Goal: Task Accomplishment & Management: Manage account settings

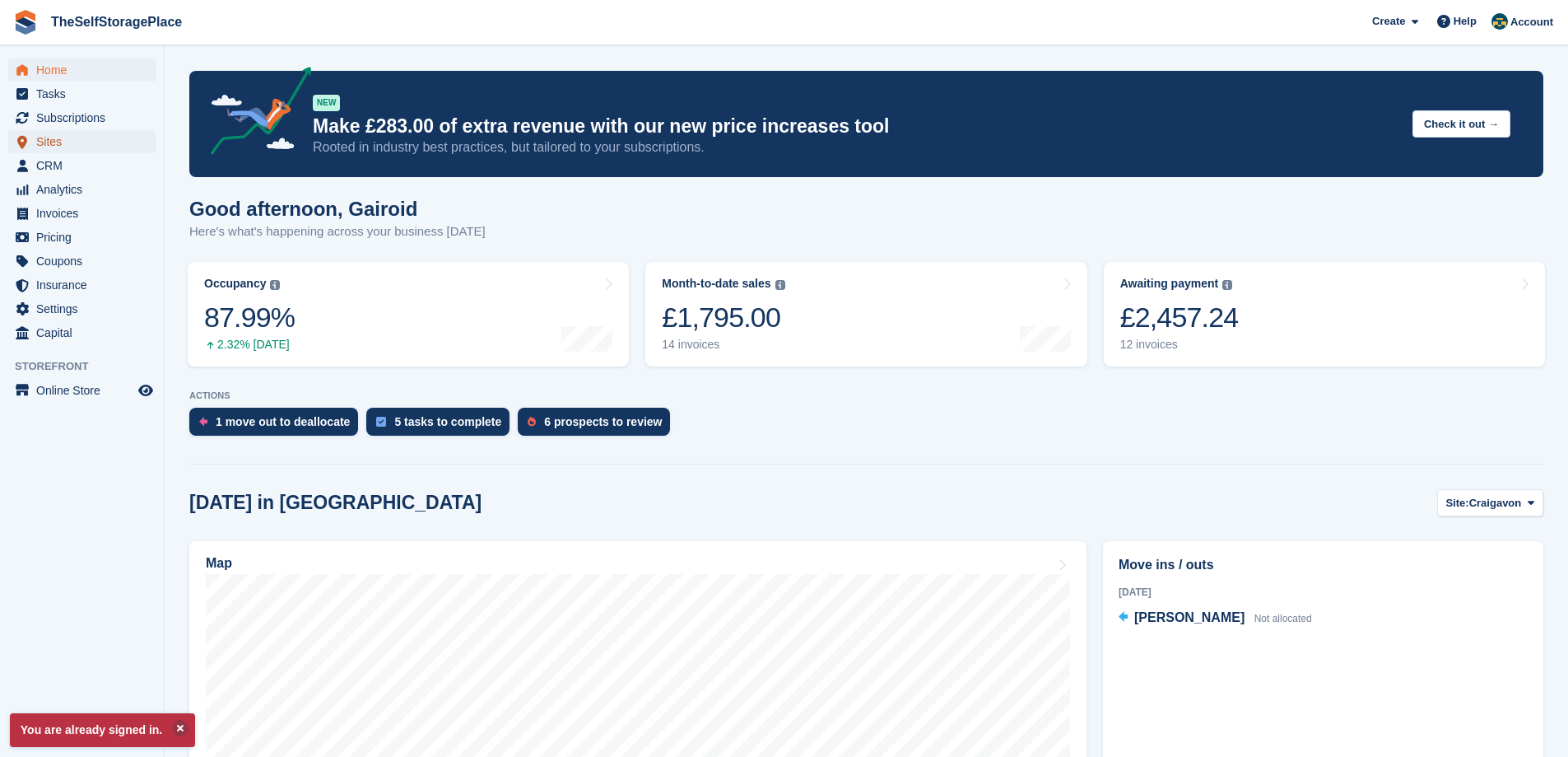
click at [74, 146] on span "Sites" at bounding box center [86, 142] width 99 height 23
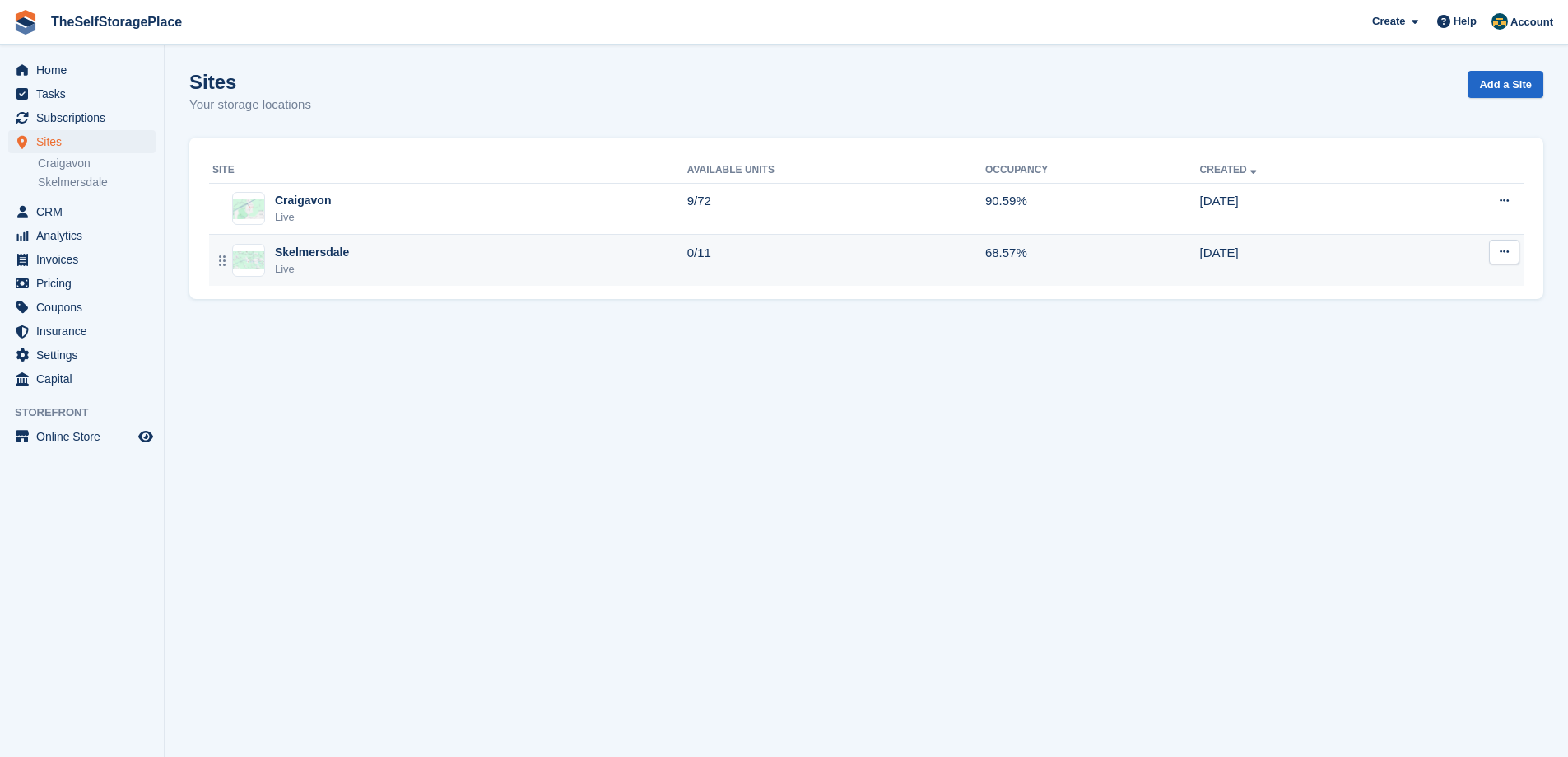
click at [551, 255] on div "Skelmersdale Live" at bounding box center [449, 261] width 475 height 34
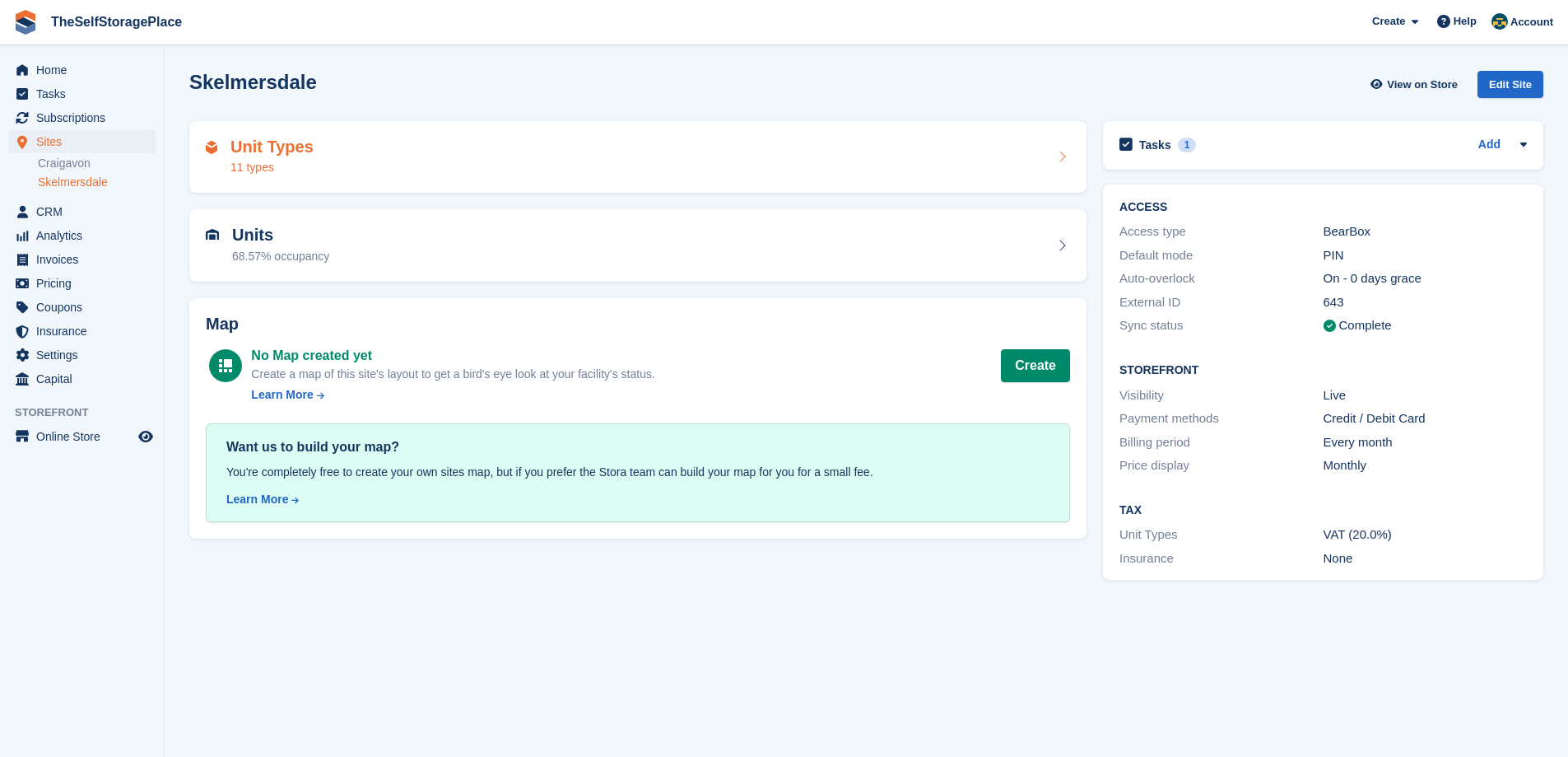
click at [434, 166] on div "Unit Types 11 types" at bounding box center [638, 157] width 865 height 39
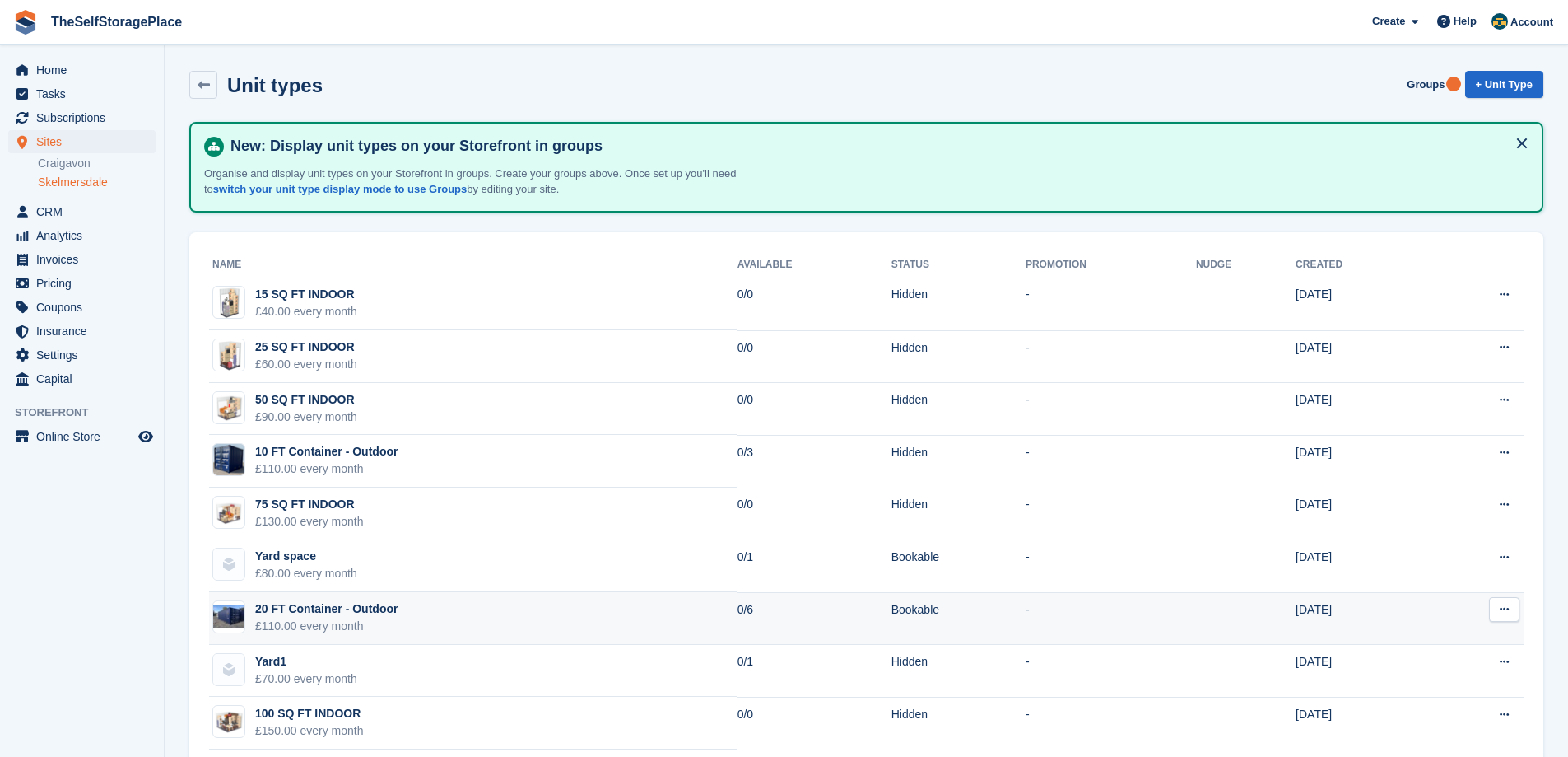
click at [396, 600] on td "20 FT Container - Outdoor £110.00 every month" at bounding box center [473, 618] width 528 height 52
